Goal: Task Accomplishment & Management: Manage account settings

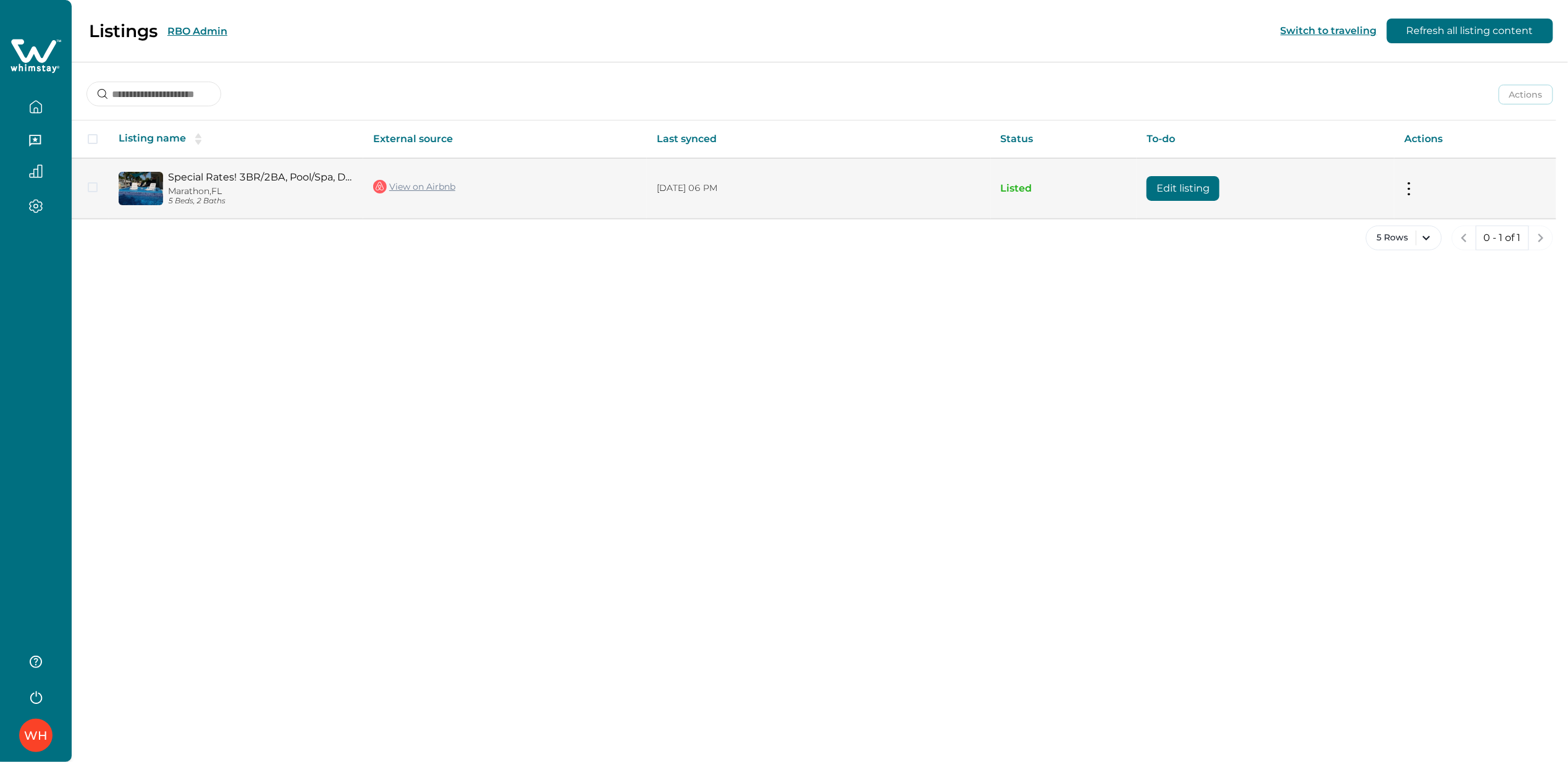
click at [1168, 185] on button "Edit listing" at bounding box center [1183, 188] width 73 height 25
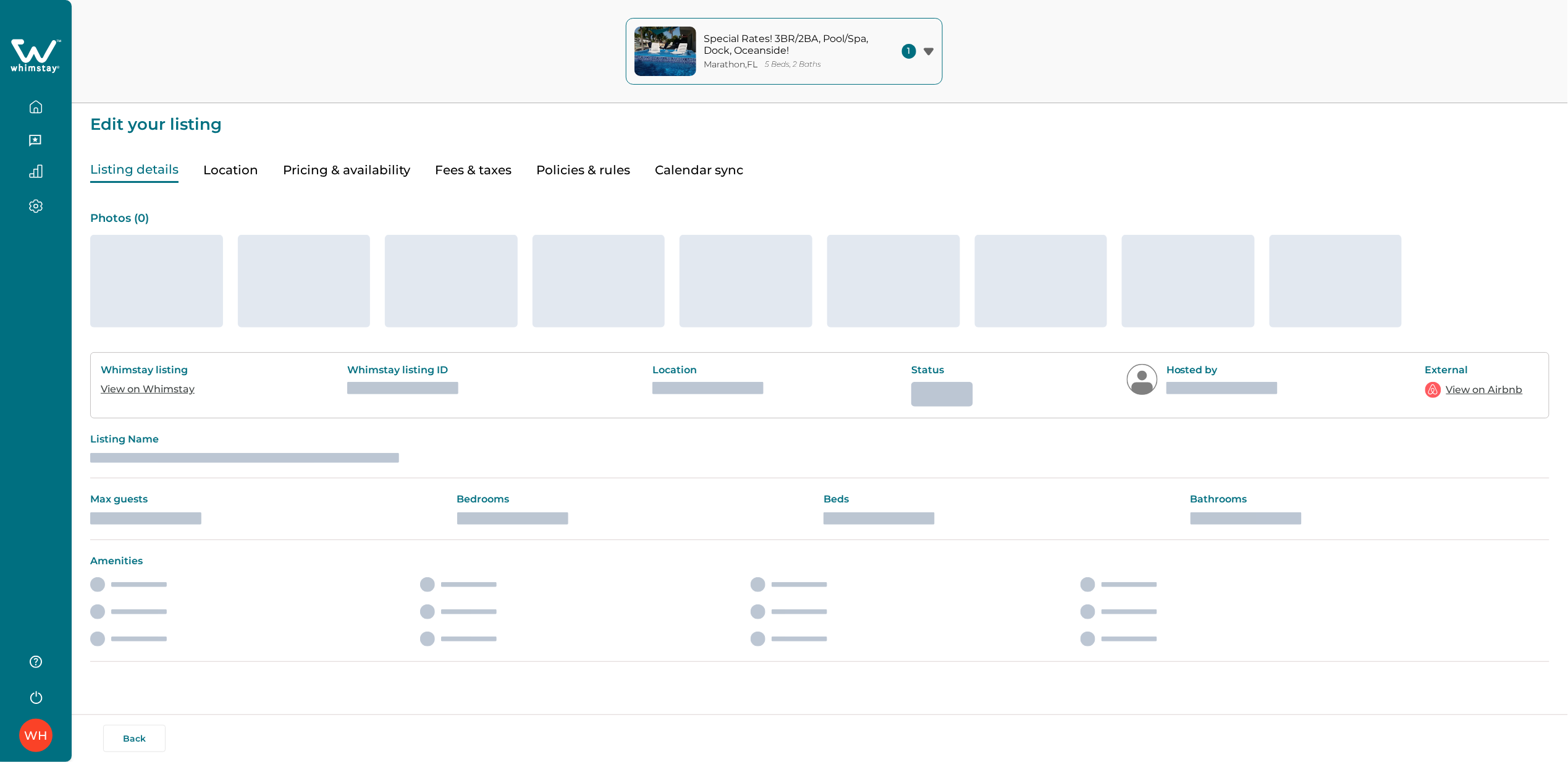
click at [319, 169] on button "Pricing & availability" at bounding box center [346, 170] width 127 height 25
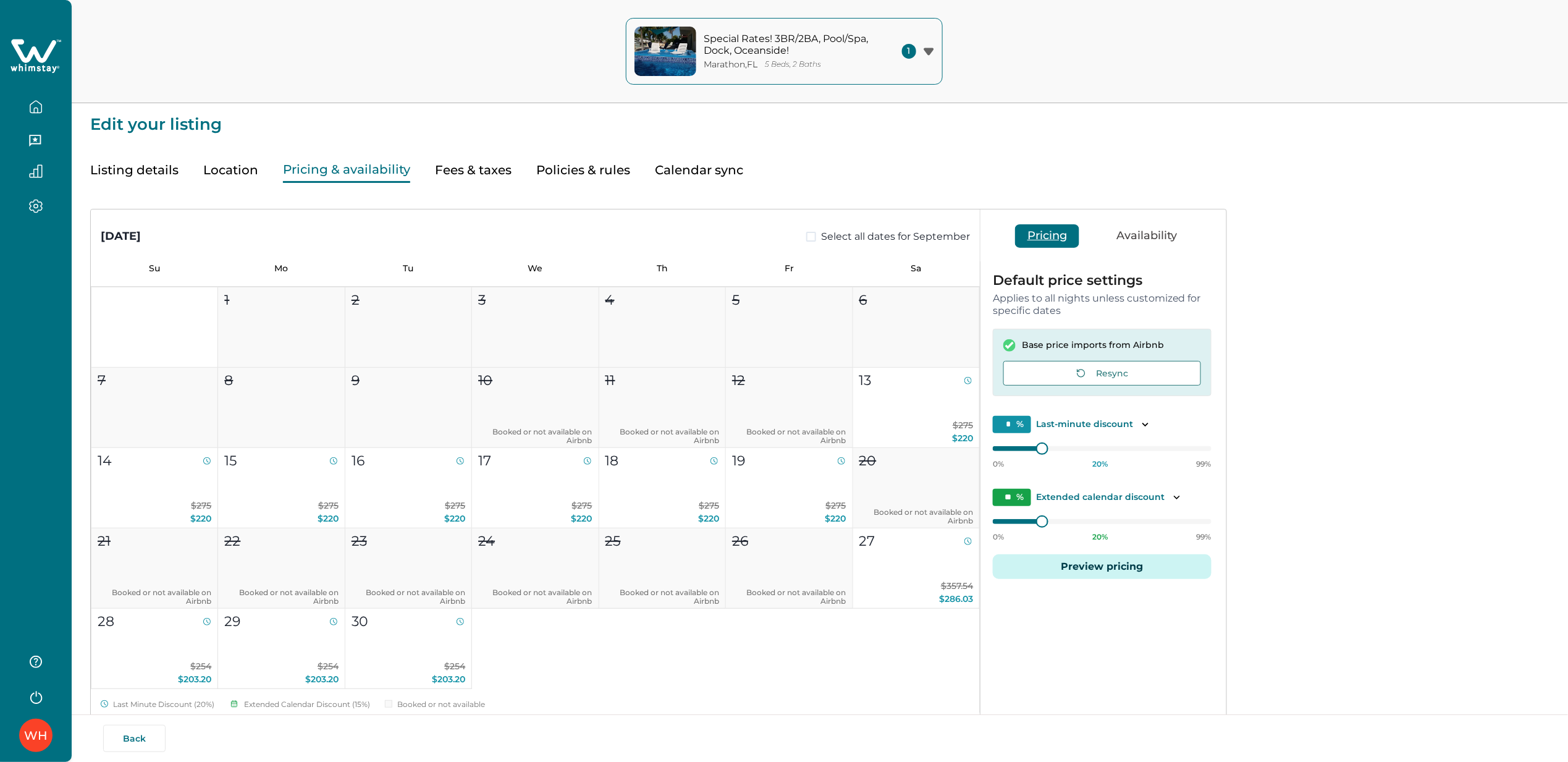
type input "**"
